Goal: Task Accomplishment & Management: Use online tool/utility

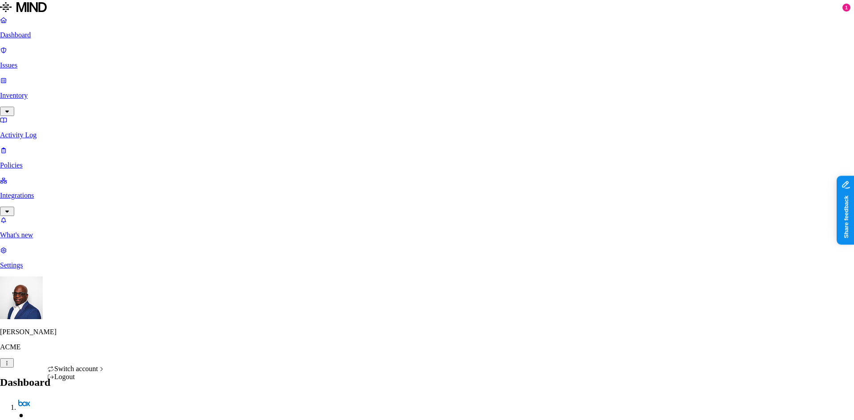
click at [69, 381] on div "Logout" at bounding box center [76, 377] width 58 height 8
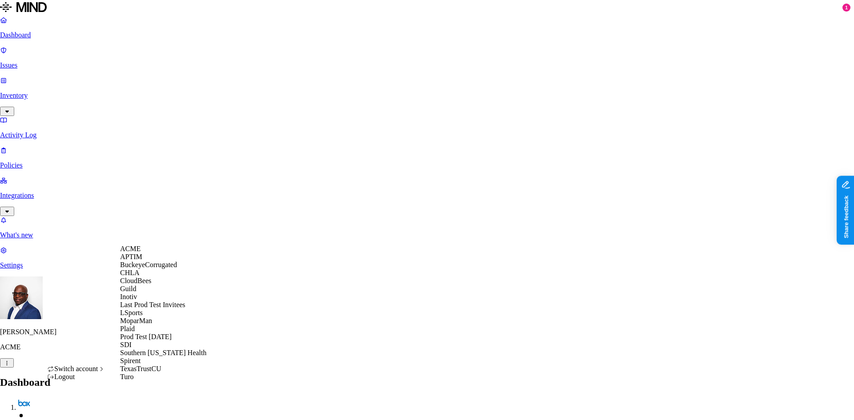
scroll to position [43, 0]
click at [164, 309] on span "Last Prod Test Invitees" at bounding box center [152, 305] width 65 height 8
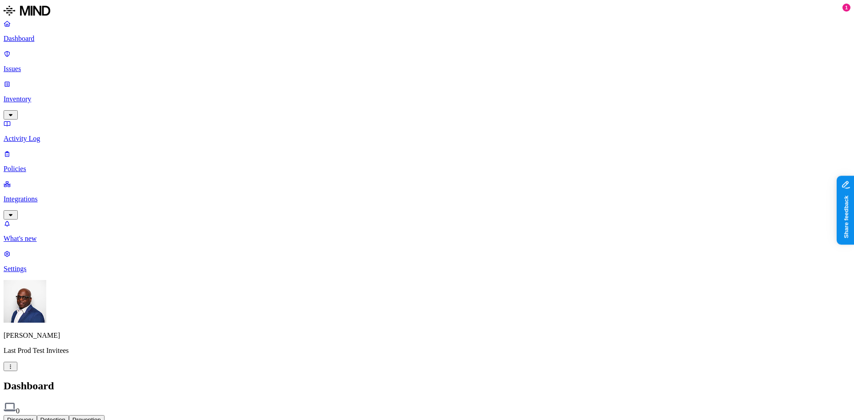
click at [33, 195] on p "Integrations" at bounding box center [427, 199] width 847 height 8
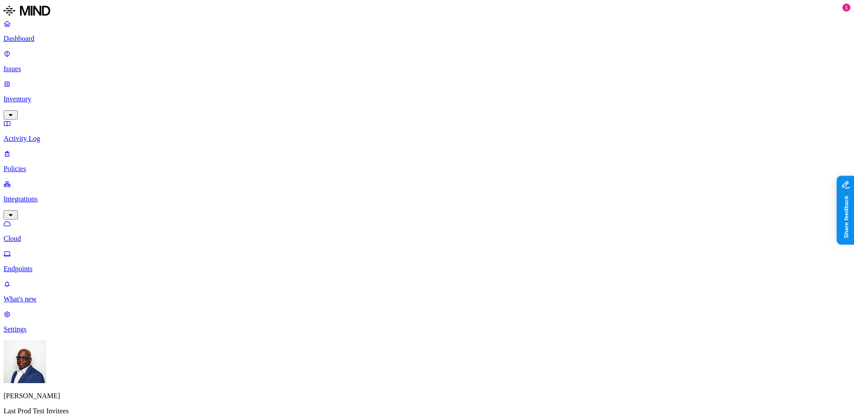
click at [29, 65] on p "Issues" at bounding box center [427, 69] width 847 height 8
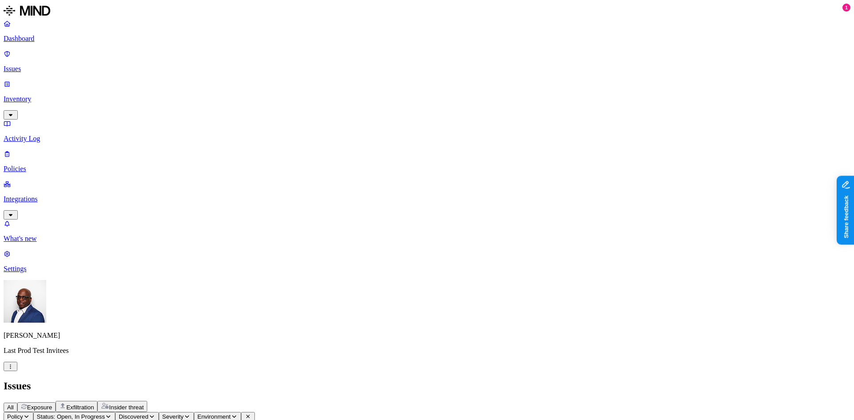
click at [86, 403] on html "Dashboard Issues Inventory Activity Log Policies Integrations What's new 1 Sett…" at bounding box center [427, 285] width 854 height 570
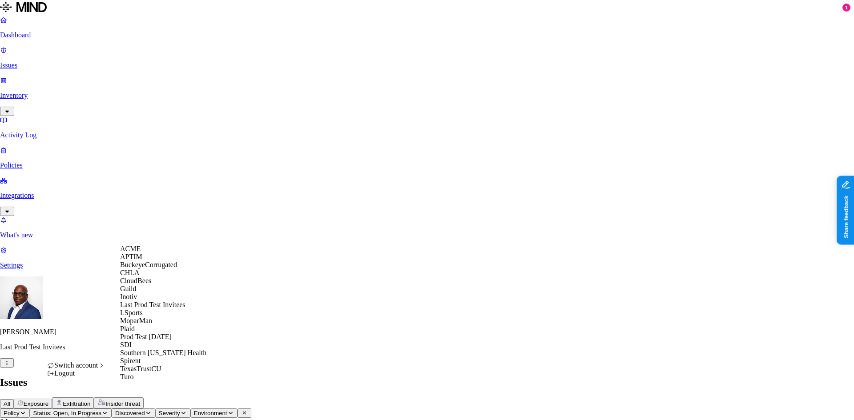
scroll to position [55, 0]
click at [146, 325] on span "MoparMan" at bounding box center [136, 321] width 32 height 8
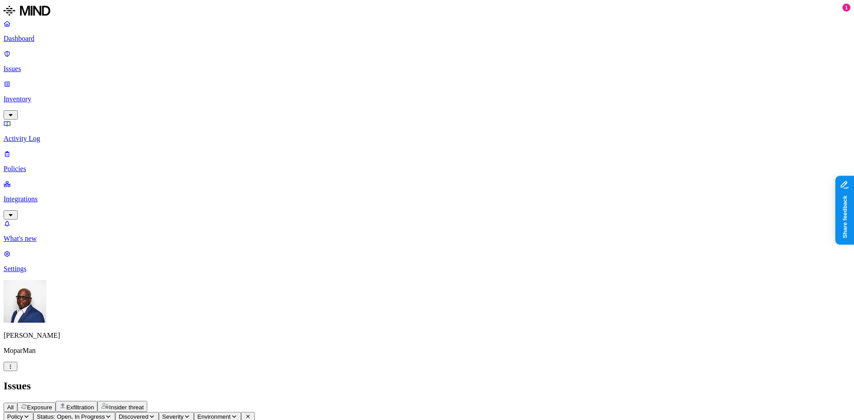
click at [46, 195] on p "Integrations" at bounding box center [427, 199] width 847 height 8
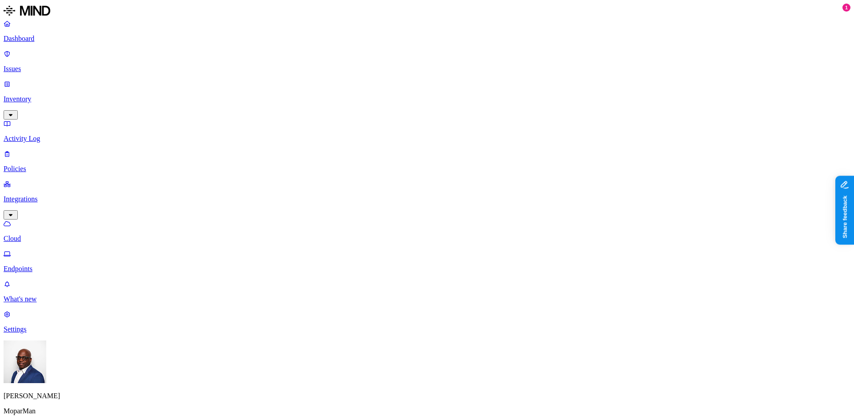
click at [38, 265] on p "Endpoints" at bounding box center [427, 269] width 847 height 8
click at [44, 235] on p "Cloud" at bounding box center [427, 239] width 847 height 8
click at [85, 404] on html "Dashboard Issues Inventory Activity Log Policies Integrations Cloud Endpoints W…" at bounding box center [427, 239] width 854 height 478
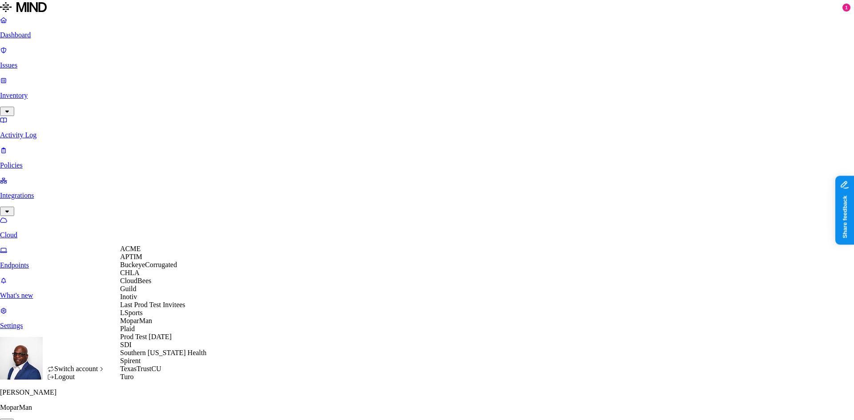
click at [139, 285] on span "CloudBees" at bounding box center [135, 281] width 31 height 8
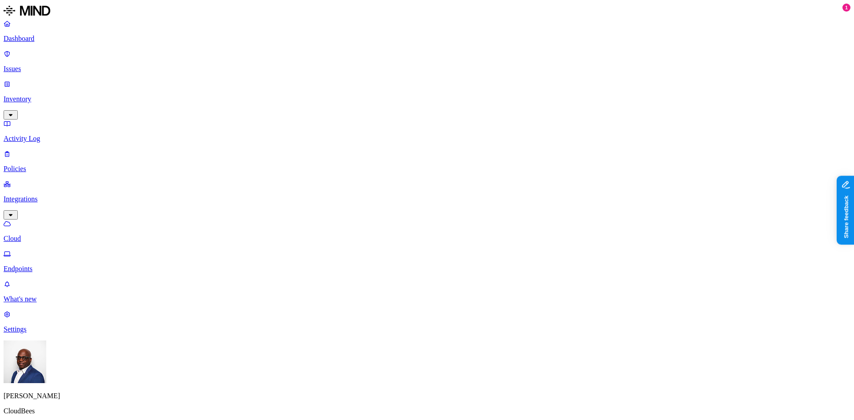
click at [41, 265] on p "Endpoints" at bounding box center [427, 269] width 847 height 8
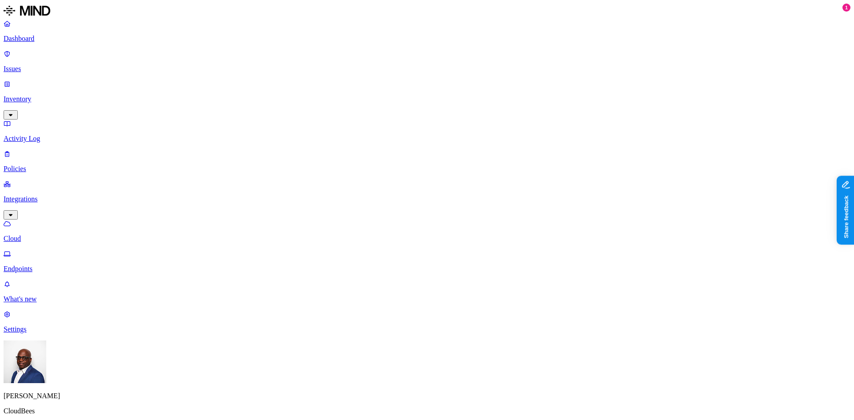
click at [30, 220] on link "Cloud" at bounding box center [427, 231] width 847 height 23
click at [41, 250] on link "Endpoints" at bounding box center [427, 261] width 847 height 23
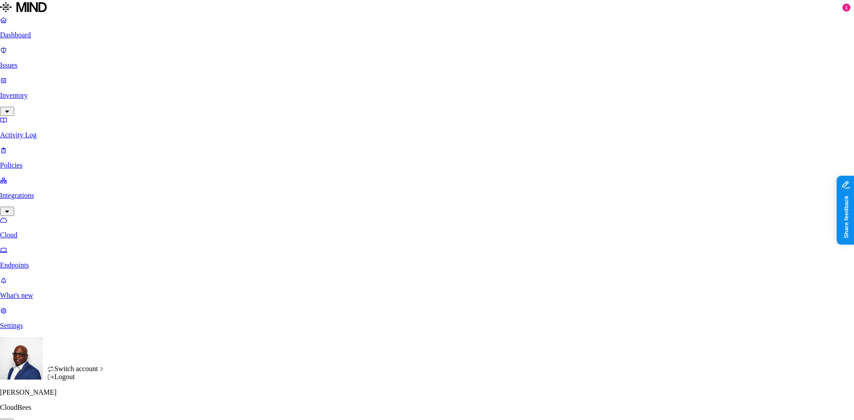
click at [82, 408] on html "Dashboard Issues Inventory Activity Log Policies Integrations Cloud Endpoints W…" at bounding box center [427, 288] width 854 height 577
click at [35, 39] on html "Dashboard Issues Inventory Activity Log Policies Integrations Cloud Endpoints W…" at bounding box center [427, 288] width 854 height 577
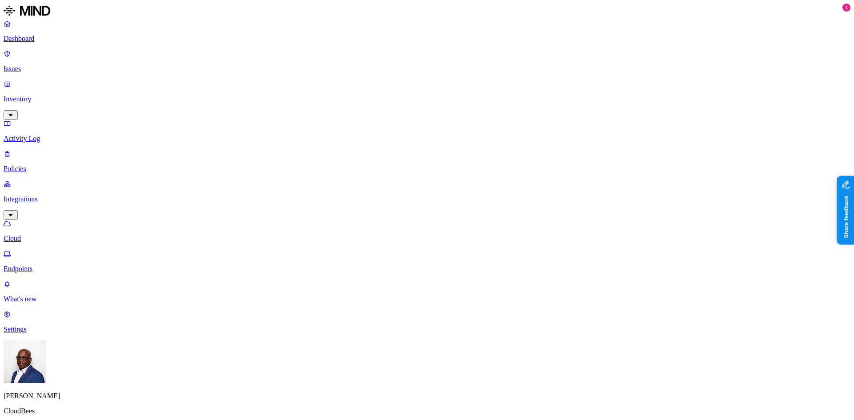
click at [34, 37] on p "Dashboard" at bounding box center [427, 39] width 847 height 8
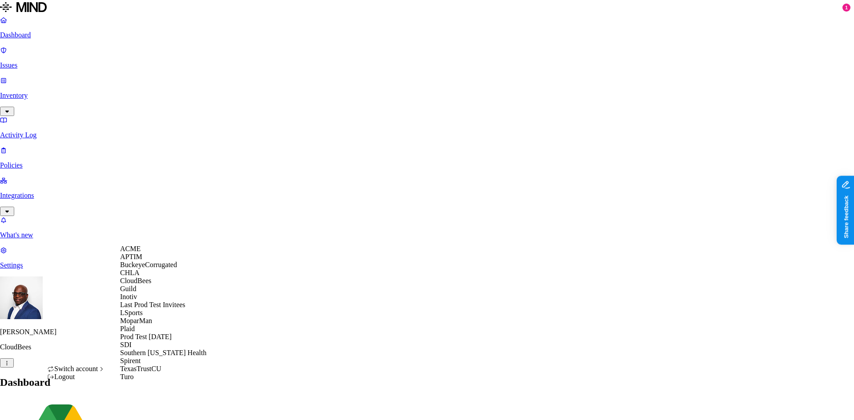
scroll to position [105, 0]
click at [145, 341] on div "SDI" at bounding box center [163, 345] width 86 height 8
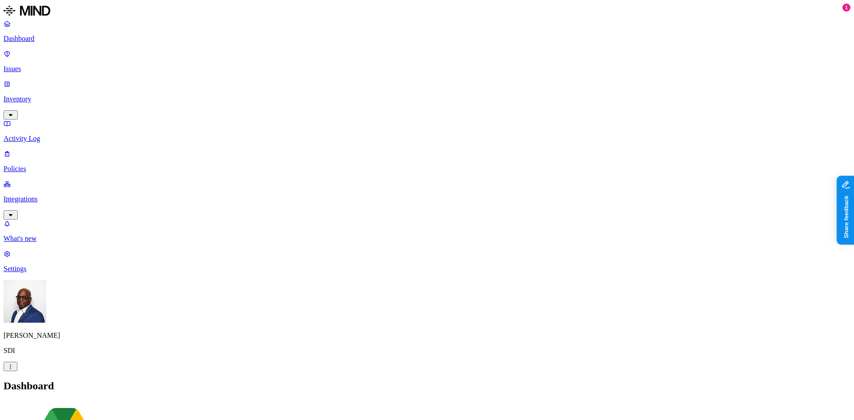
click at [43, 195] on p "Integrations" at bounding box center [427, 199] width 847 height 8
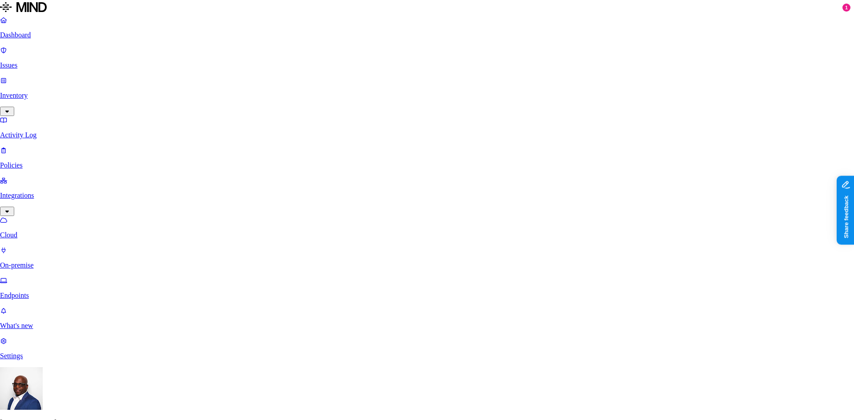
scroll to position [133, 0]
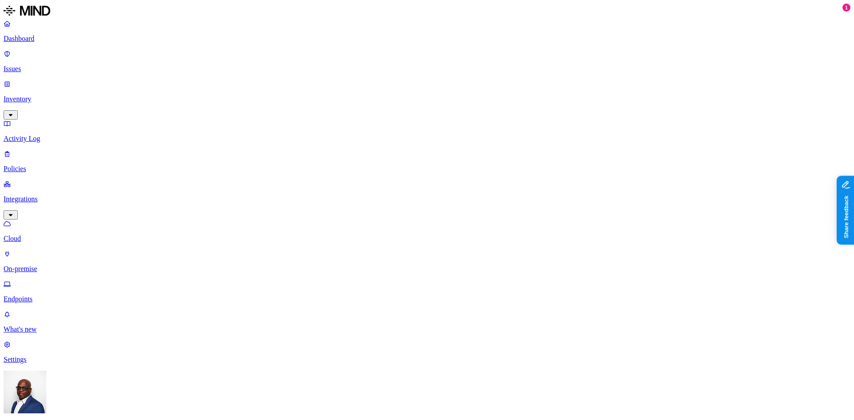
click at [34, 209] on nav "Dashboard Issues Inventory Activity Log Policies Integrations Cloud On-premise …" at bounding box center [427, 192] width 847 height 344
click at [83, 410] on html "Dashboard Issues Inventory Activity Log Policies Integrations Cloud On-premise …" at bounding box center [427, 365] width 854 height 731
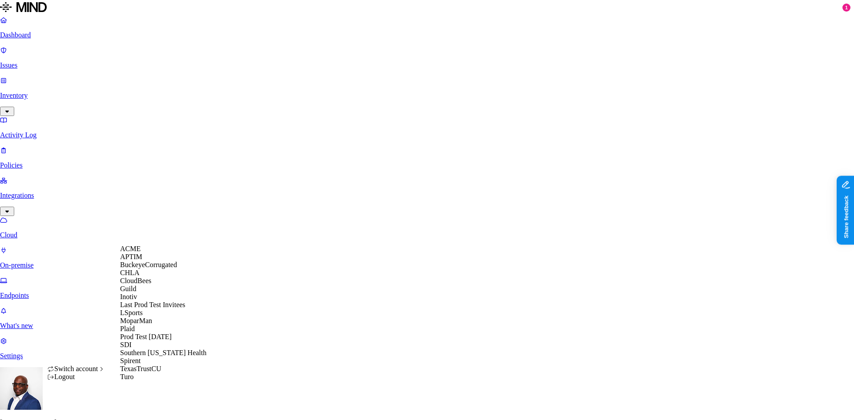
click at [153, 253] on div "ACME" at bounding box center [163, 249] width 86 height 8
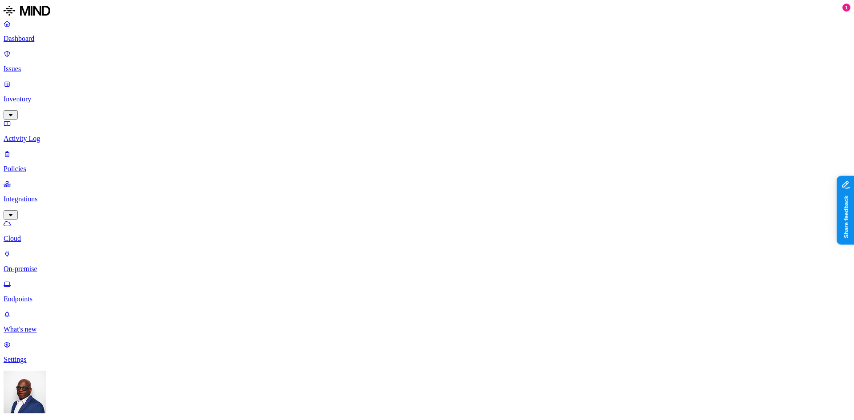
click at [37, 95] on p "Inventory" at bounding box center [427, 99] width 847 height 8
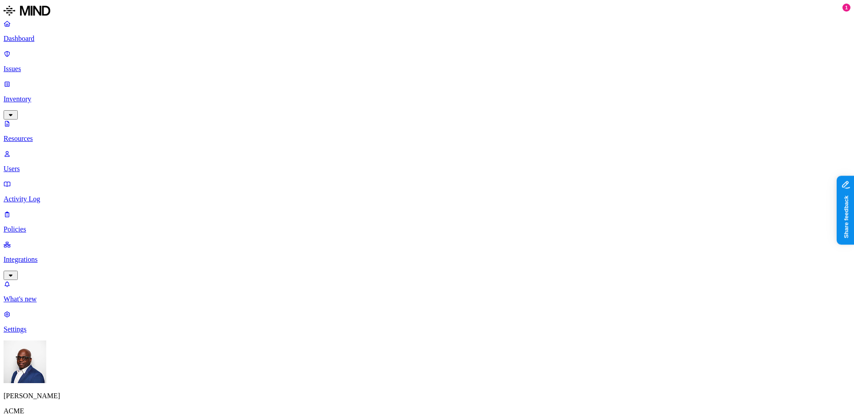
click at [43, 165] on p "Users" at bounding box center [427, 169] width 847 height 8
paste input "hodbn@acme.tannin.io"
type input "hodbn@acme.tannin.io"
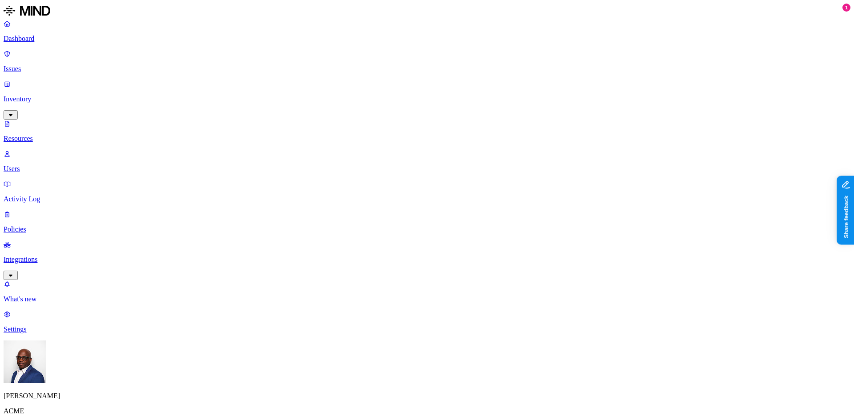
scroll to position [178, 0]
drag, startPoint x: 383, startPoint y: 194, endPoint x: 278, endPoint y: 39, distance: 187.6
drag, startPoint x: 575, startPoint y: 194, endPoint x: 547, endPoint y: 120, distance: 79.2
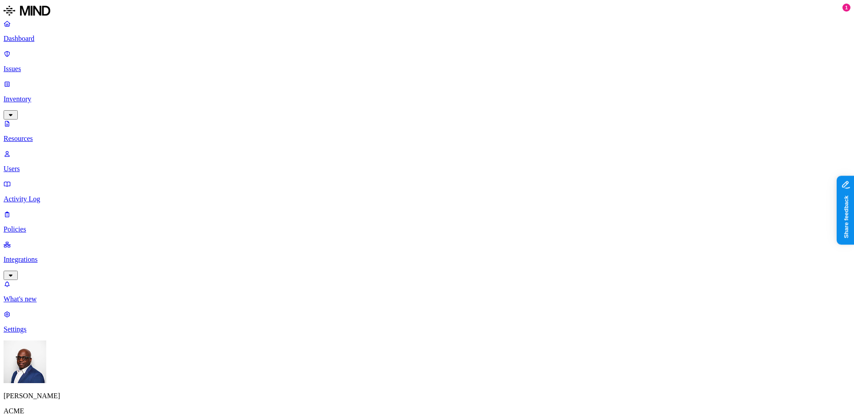
click at [53, 38] on p "Dashboard" at bounding box center [427, 39] width 847 height 8
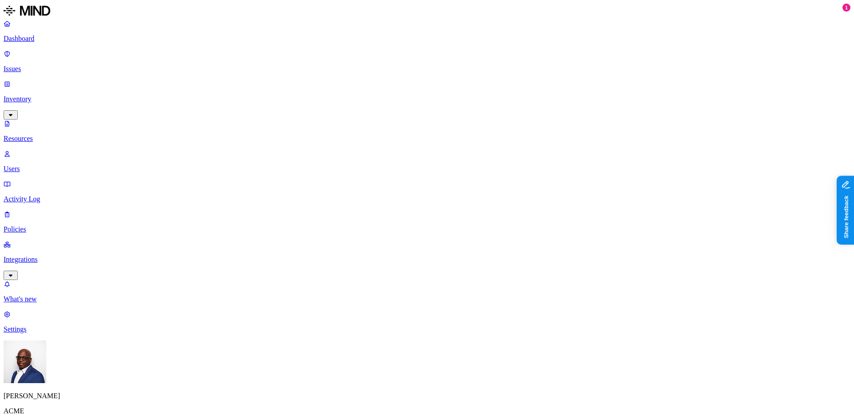
click at [29, 39] on p "Dashboard" at bounding box center [427, 39] width 847 height 8
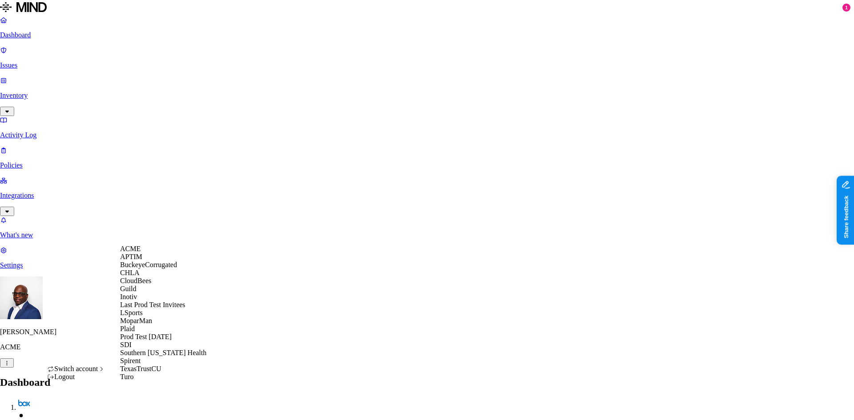
click at [147, 269] on span "BuckeyeCorrugated" at bounding box center [148, 265] width 57 height 8
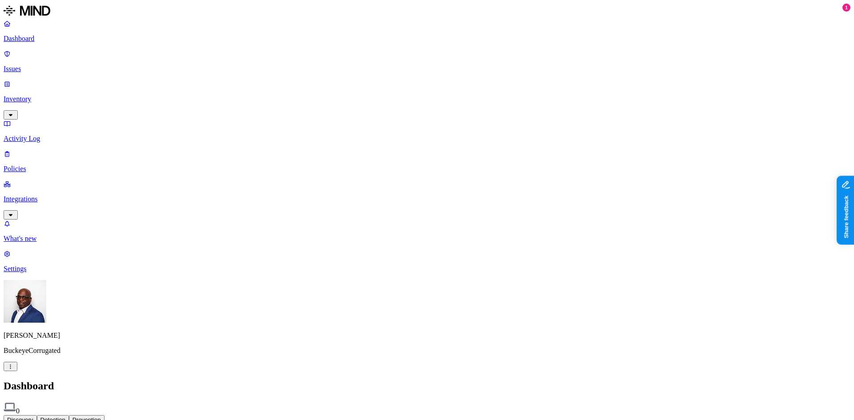
click at [30, 273] on p "Settings" at bounding box center [427, 269] width 847 height 8
click at [38, 34] on link "Dashboard" at bounding box center [427, 31] width 847 height 23
click at [85, 406] on html "Dashboard Issues Inventory Activity Log Policies Integrations What's new 1 Sett…" at bounding box center [427, 275] width 854 height 551
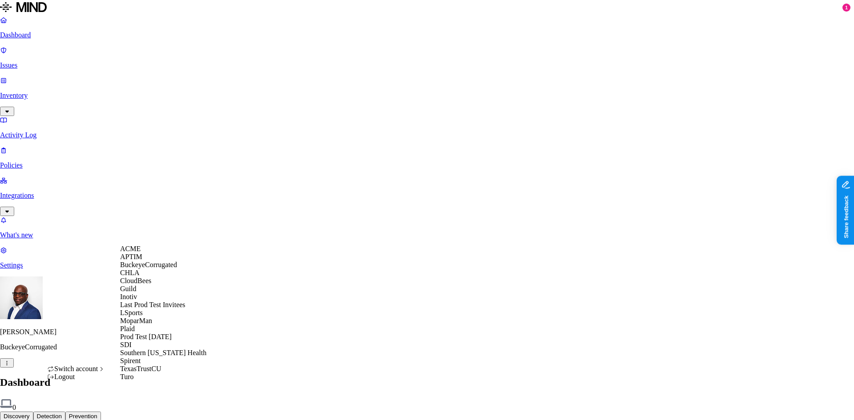
click at [148, 253] on div "ACME" at bounding box center [163, 249] width 86 height 8
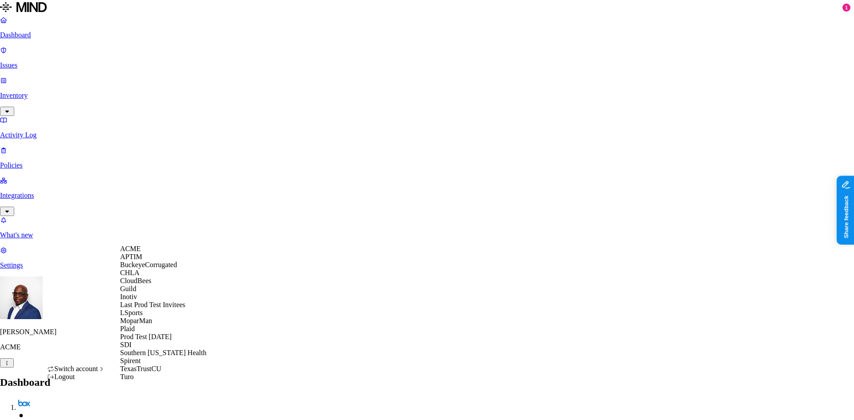
scroll to position [89, 0]
click at [142, 349] on div "SDI" at bounding box center [163, 345] width 86 height 8
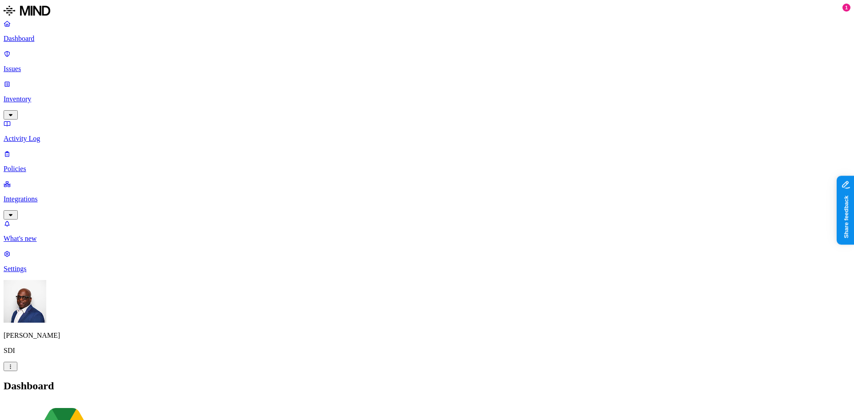
click at [48, 195] on p "Integrations" at bounding box center [427, 199] width 847 height 8
